Goal: Book appointment/travel/reservation

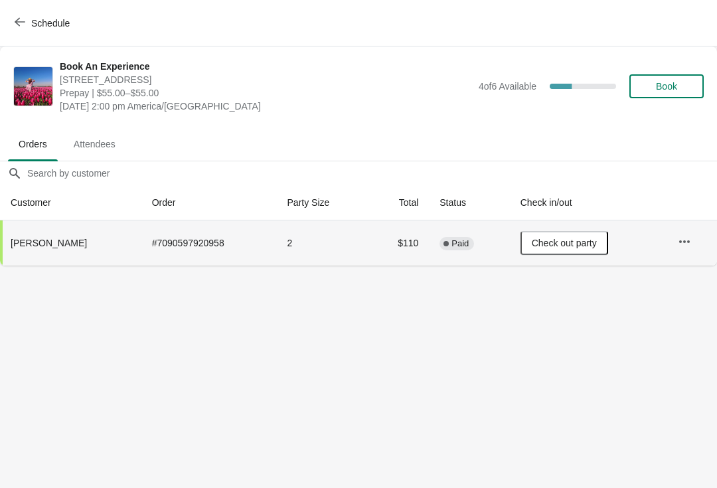
click at [40, 19] on span "Schedule" at bounding box center [50, 23] width 38 height 11
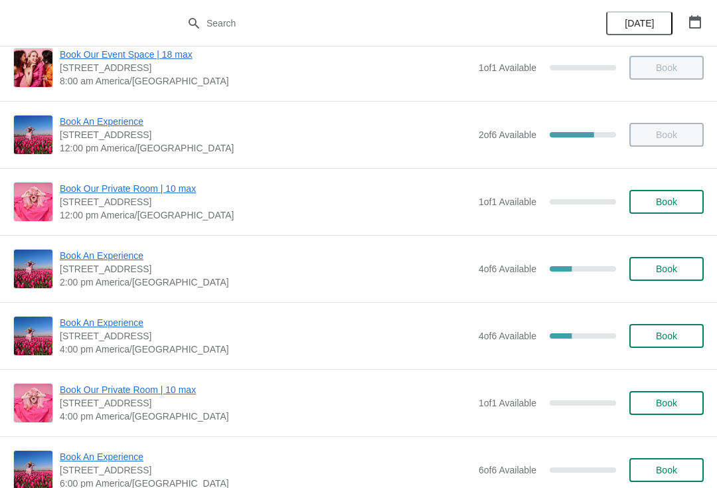
scroll to position [100, 0]
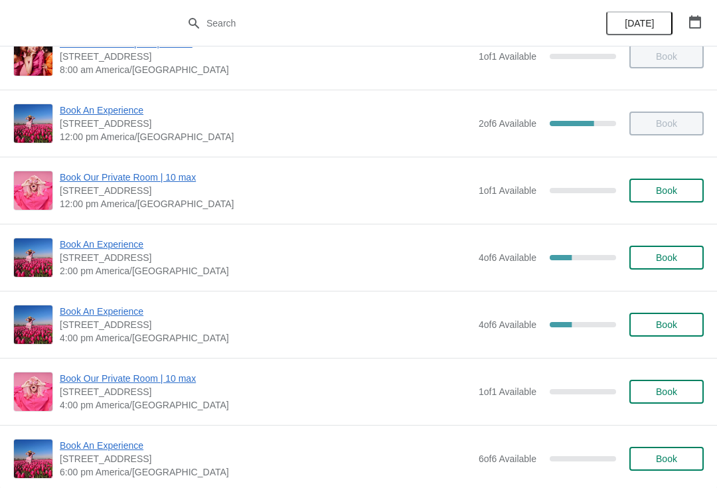
click at [117, 309] on span "Book An Experience" at bounding box center [266, 311] width 412 height 13
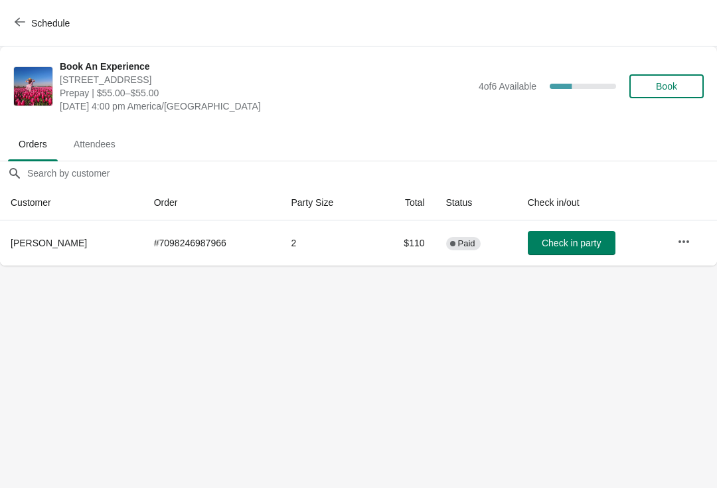
click at [673, 83] on span "Book" at bounding box center [666, 86] width 21 height 11
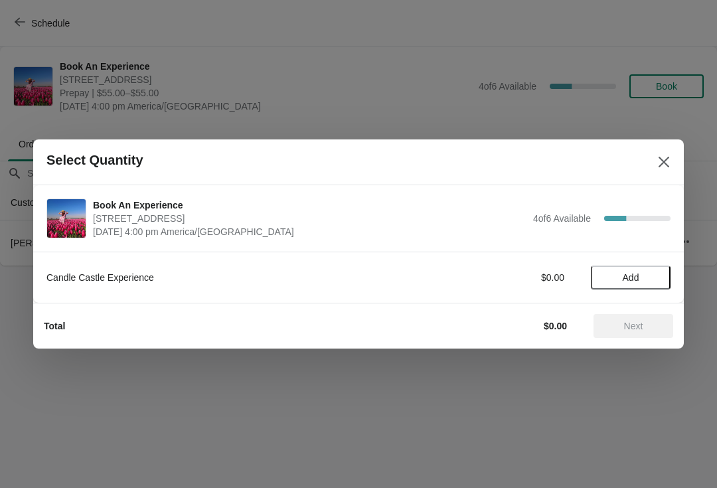
click at [640, 281] on span "Add" at bounding box center [631, 277] width 56 height 11
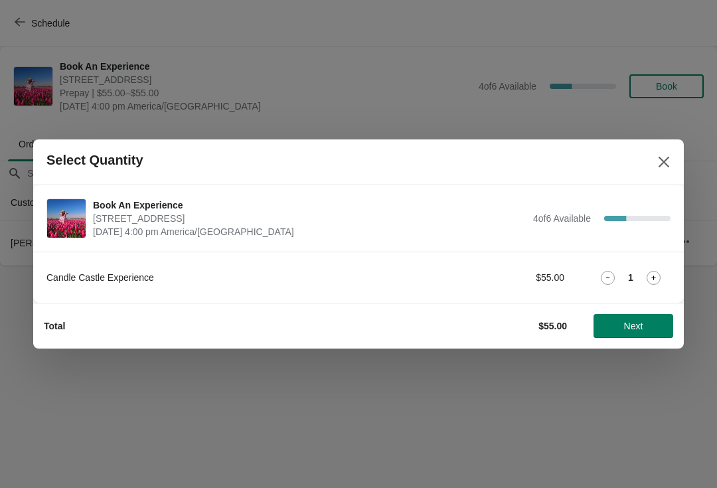
click at [652, 276] on icon at bounding box center [653, 278] width 14 height 14
click at [650, 275] on icon at bounding box center [653, 278] width 14 height 14
click at [650, 327] on span "Next" at bounding box center [633, 326] width 58 height 11
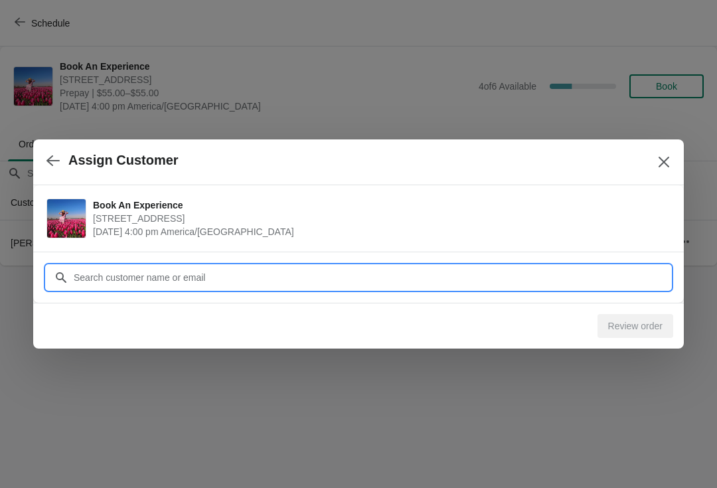
click at [628, 278] on input "Customer" at bounding box center [371, 277] width 597 height 24
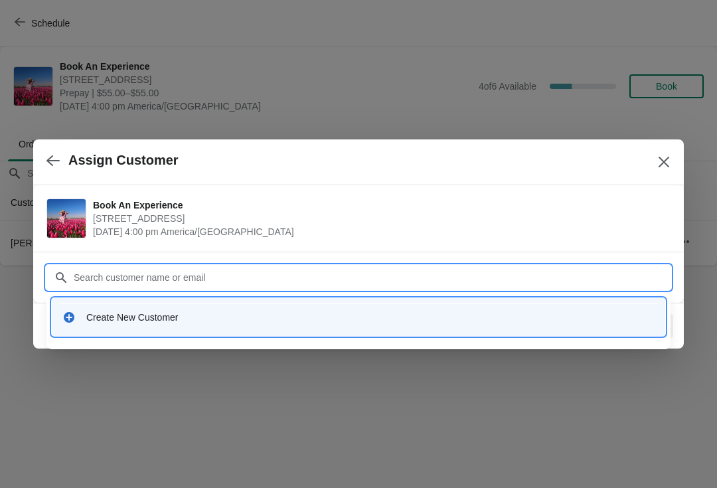
click at [166, 327] on div "Create New Customer" at bounding box center [358, 316] width 603 height 27
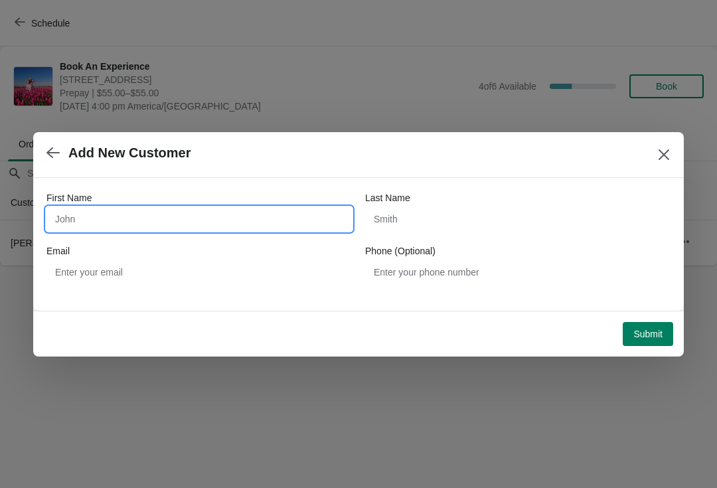
click at [135, 218] on input "First Name" at bounding box center [198, 219] width 305 height 24
type input "[PERSON_NAME]"
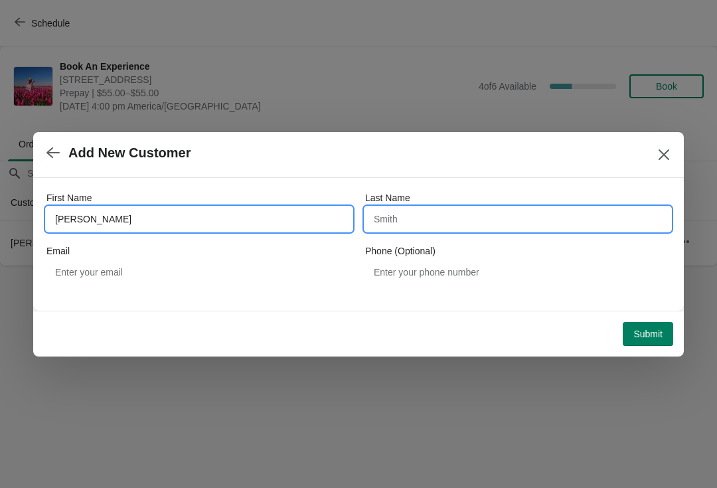
click at [439, 213] on input "Last Name" at bounding box center [517, 219] width 305 height 24
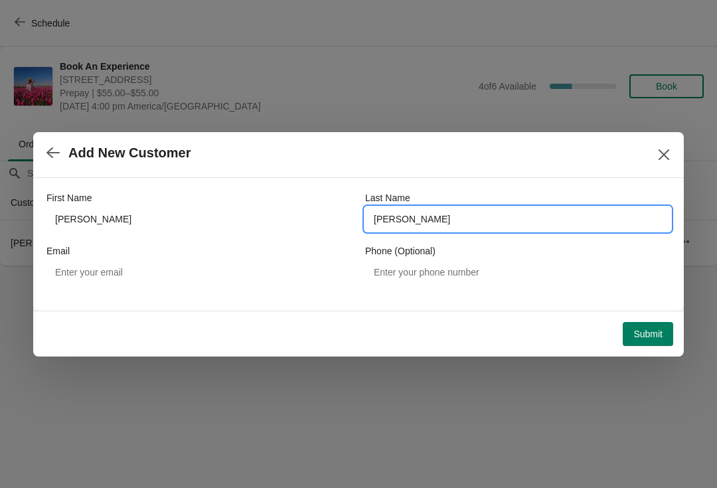
type input "[PERSON_NAME]"
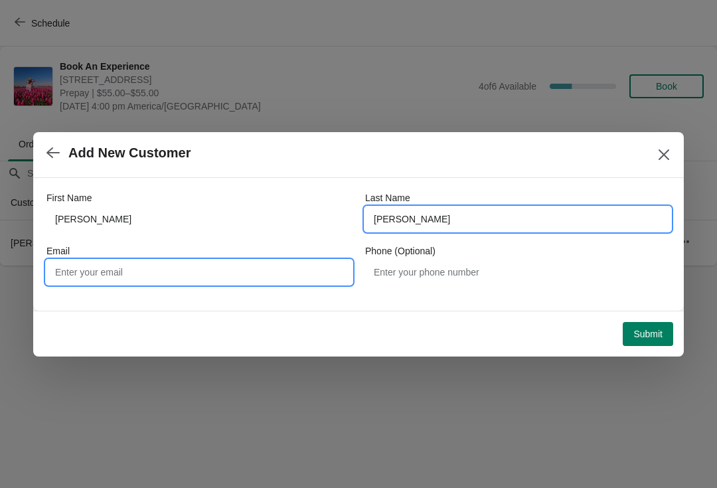
click at [177, 283] on input "Email" at bounding box center [198, 272] width 305 height 24
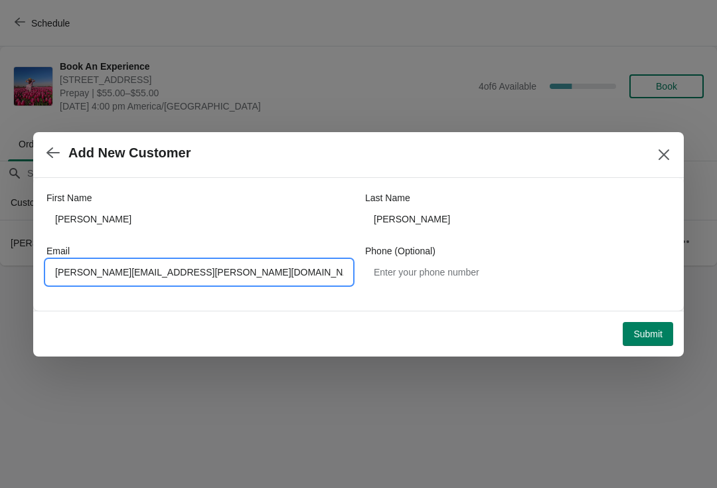
type input "[PERSON_NAME][EMAIL_ADDRESS][PERSON_NAME][DOMAIN_NAME]"
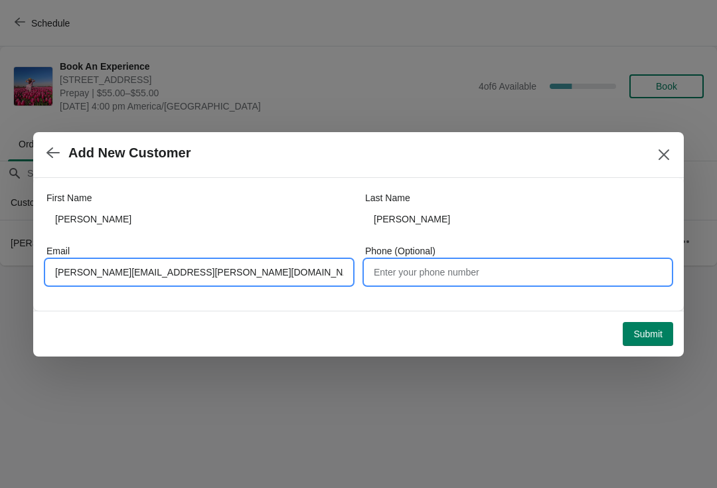
click at [545, 277] on input "Phone (Optional)" at bounding box center [517, 272] width 305 height 24
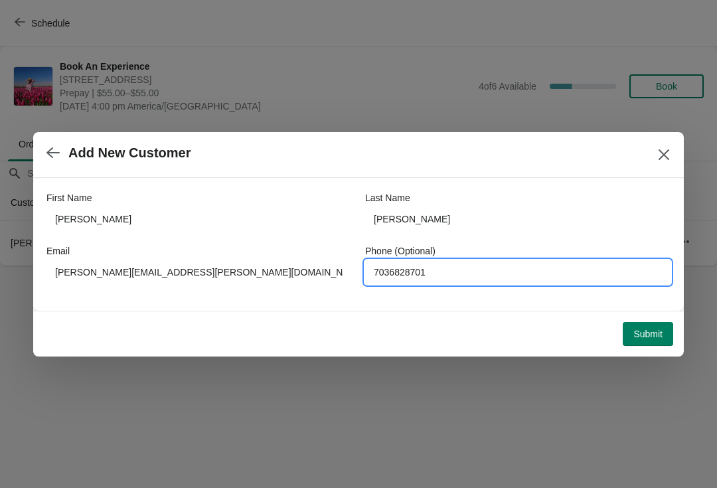
type input "7036828701"
click at [646, 334] on span "Submit" at bounding box center [647, 334] width 29 height 11
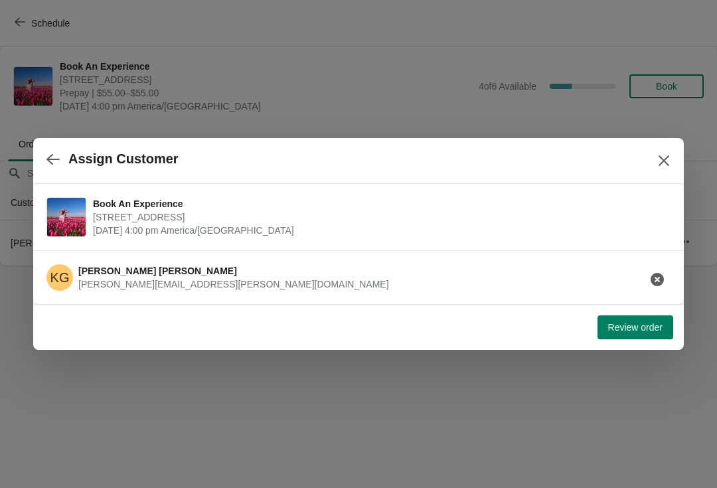
click at [631, 332] on span "Review order" at bounding box center [635, 327] width 54 height 11
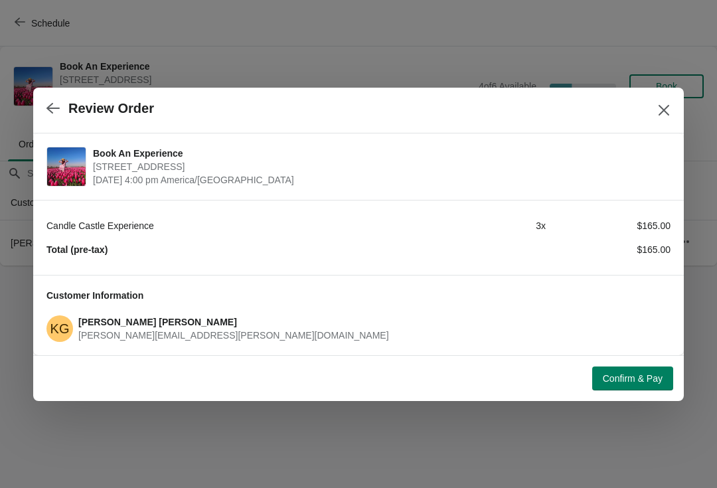
click at [629, 380] on span "Confirm & Pay" at bounding box center [633, 378] width 60 height 11
